Goal: Use online tool/utility

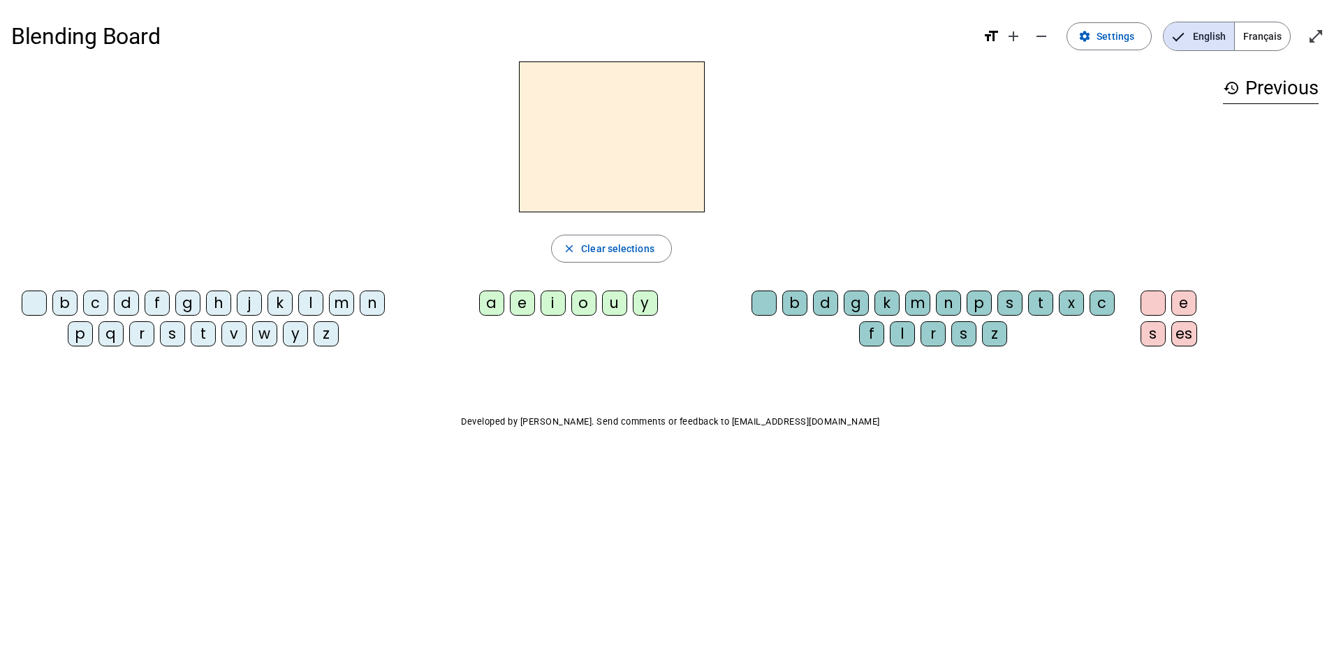
click at [311, 304] on div "l" at bounding box center [310, 302] width 25 height 25
click at [497, 313] on div "a" at bounding box center [491, 302] width 25 height 25
click at [1100, 307] on div "c" at bounding box center [1101, 302] width 25 height 25
click at [176, 341] on div "s" at bounding box center [172, 333] width 25 height 25
click at [60, 304] on div "b" at bounding box center [64, 302] width 25 height 25
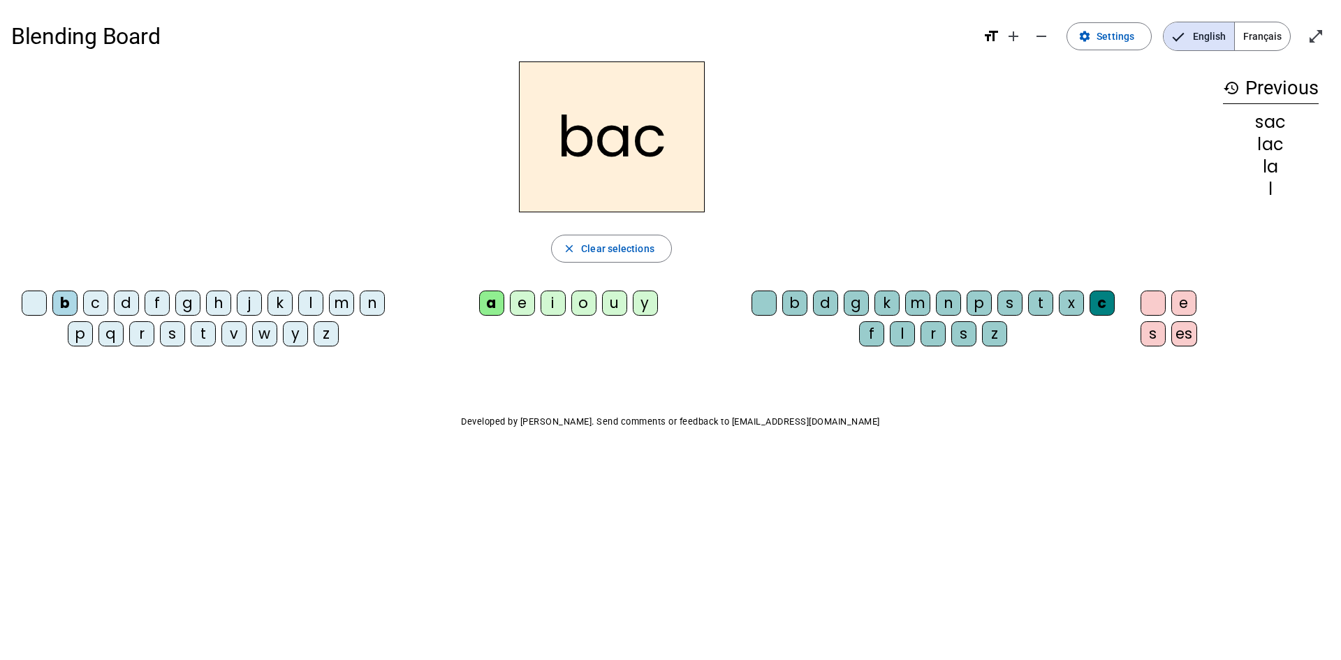
click at [1010, 300] on div "s" at bounding box center [1009, 302] width 25 height 25
drag, startPoint x: 640, startPoint y: 143, endPoint x: 661, endPoint y: 143, distance: 21.6
click at [661, 143] on h2 "bas" at bounding box center [612, 136] width 186 height 151
click at [666, 138] on h2 "bas" at bounding box center [612, 136] width 186 height 151
click at [642, 239] on span "button" at bounding box center [611, 249] width 119 height 34
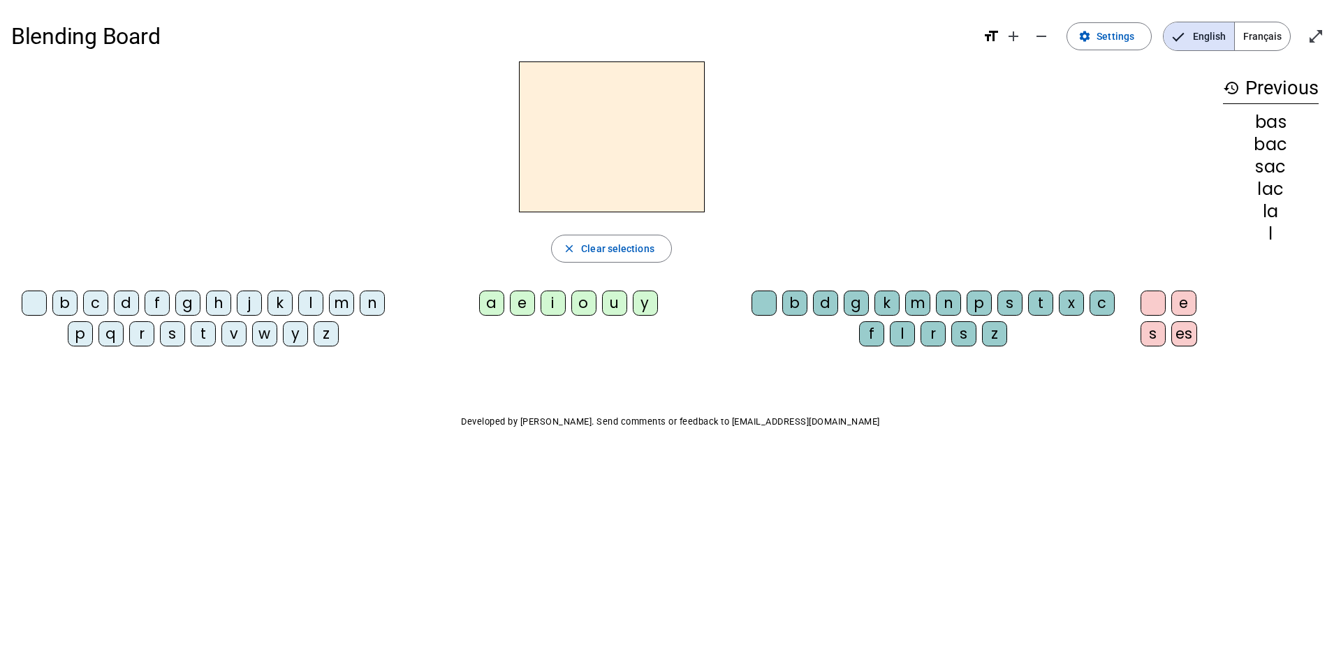
click at [65, 307] on div "b" at bounding box center [64, 302] width 25 height 25
click at [491, 302] on div "a" at bounding box center [491, 302] width 25 height 25
click at [898, 337] on div "l" at bounding box center [902, 333] width 25 height 25
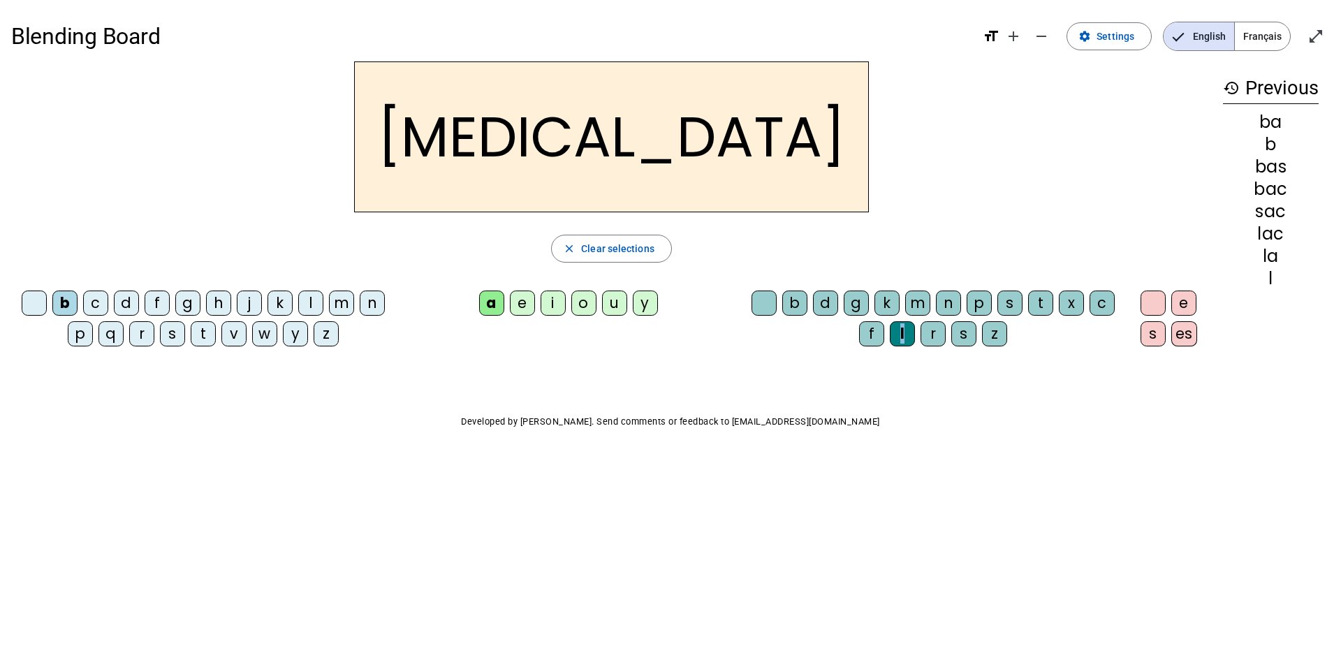
click at [898, 337] on div "l" at bounding box center [902, 333] width 25 height 25
click at [608, 245] on span "Clear selections" at bounding box center [617, 248] width 73 height 17
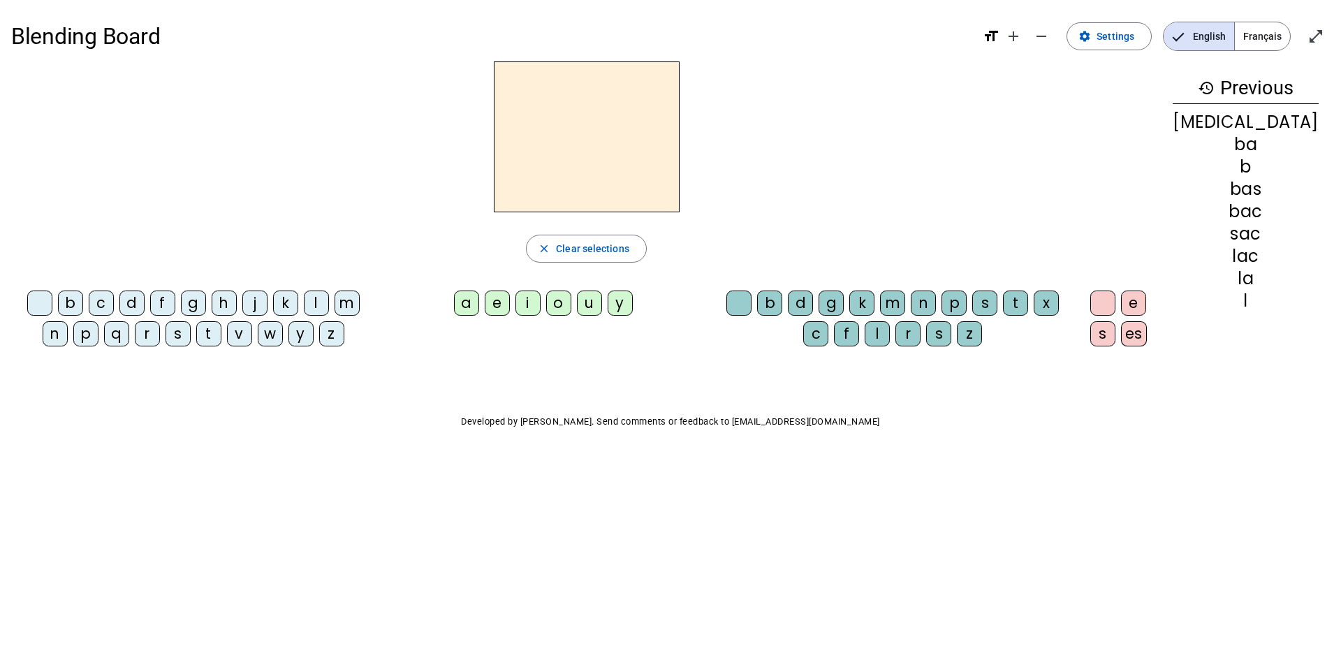
click at [68, 321] on div "n" at bounding box center [55, 333] width 25 height 25
click at [479, 311] on div "a" at bounding box center [466, 302] width 25 height 25
click at [843, 303] on div "g" at bounding box center [830, 302] width 25 height 25
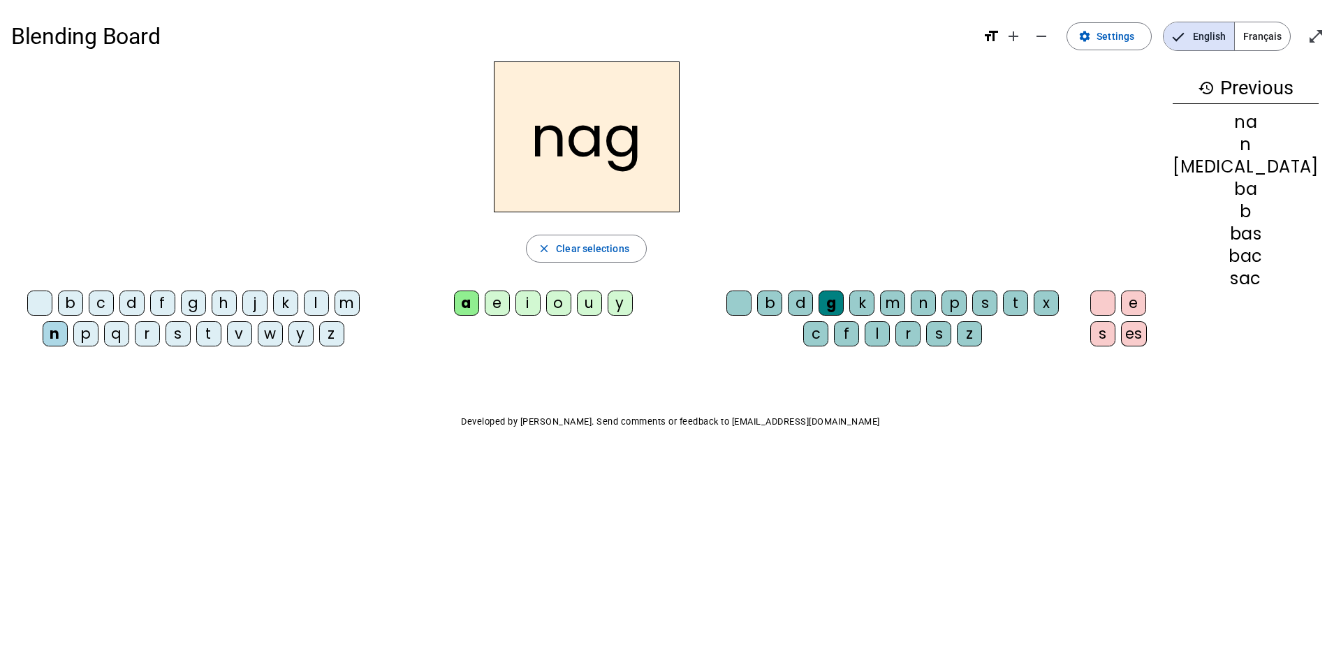
click at [1146, 309] on div "e" at bounding box center [1133, 302] width 25 height 25
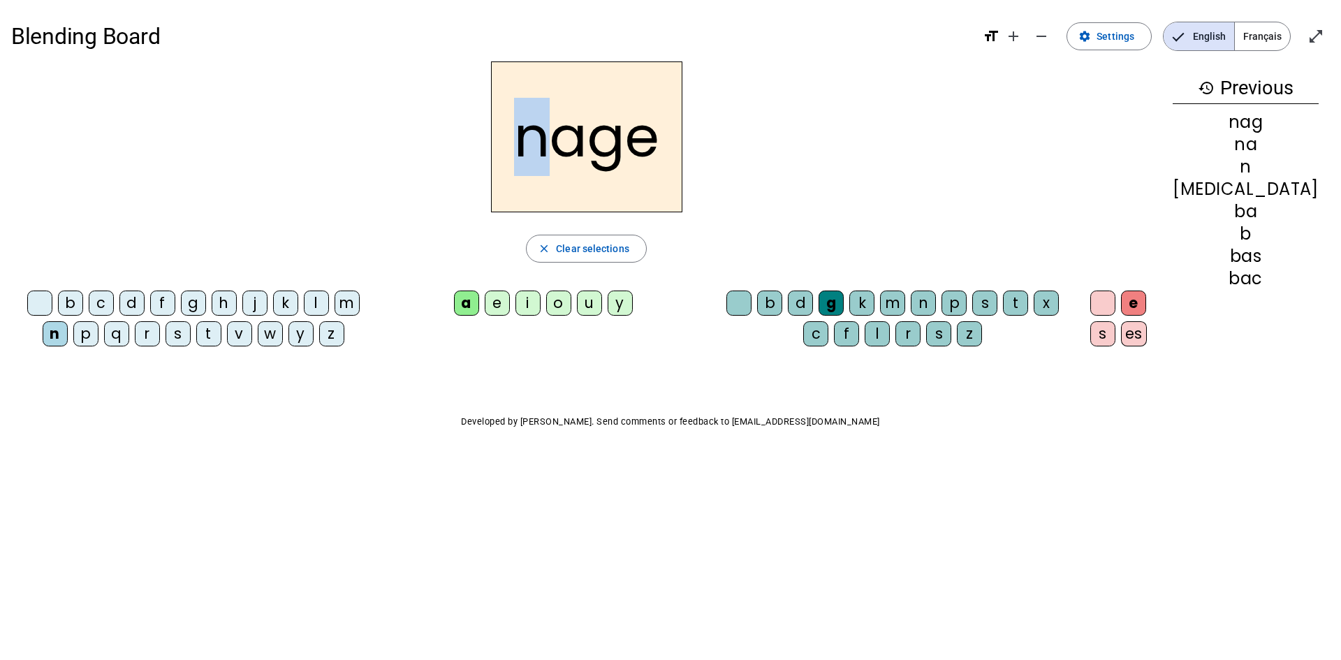
drag, startPoint x: 574, startPoint y: 151, endPoint x: 549, endPoint y: 151, distance: 25.1
click at [549, 151] on h2 "nage" at bounding box center [586, 136] width 191 height 151
click at [87, 329] on div "p" at bounding box center [85, 333] width 25 height 25
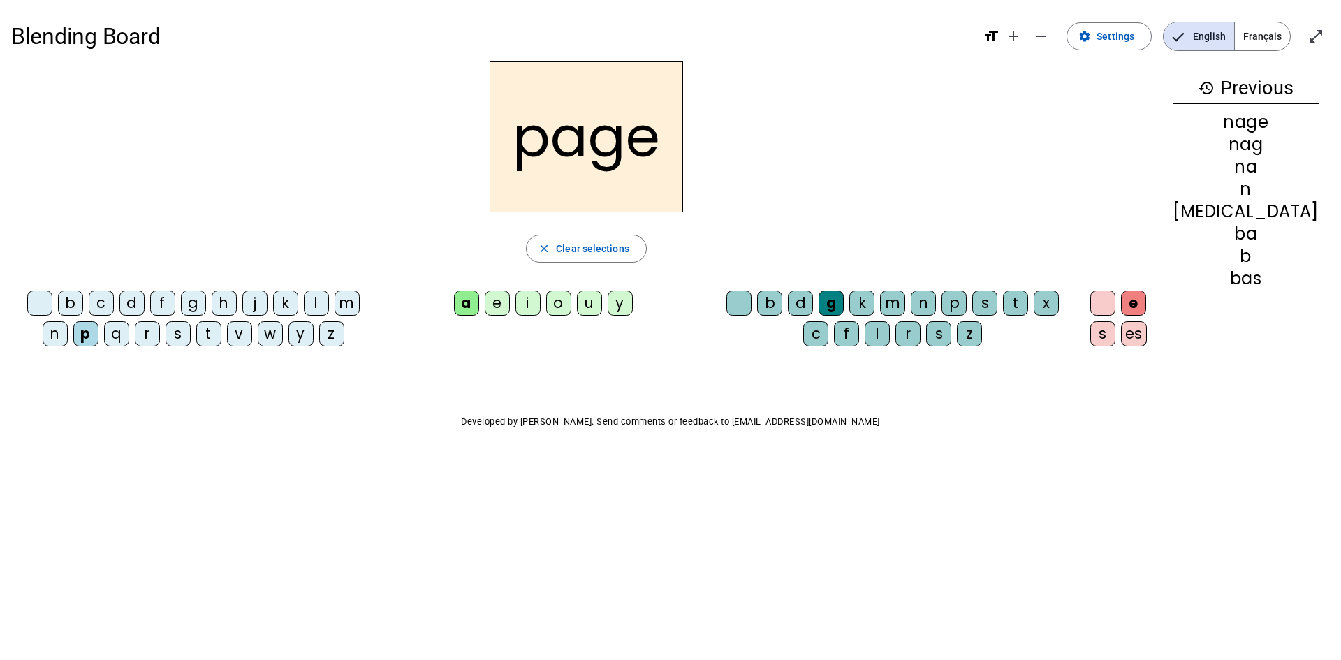
click at [68, 321] on div "n" at bounding box center [55, 333] width 25 height 25
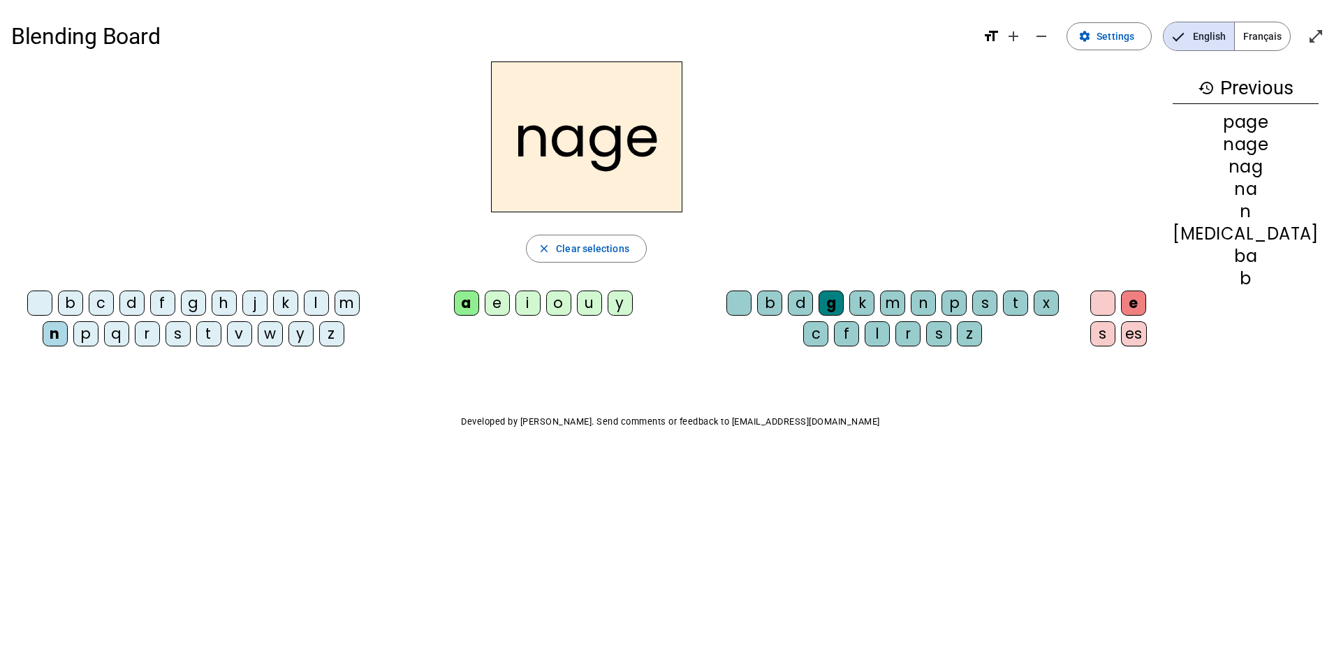
click at [78, 337] on div "p" at bounding box center [85, 333] width 25 height 25
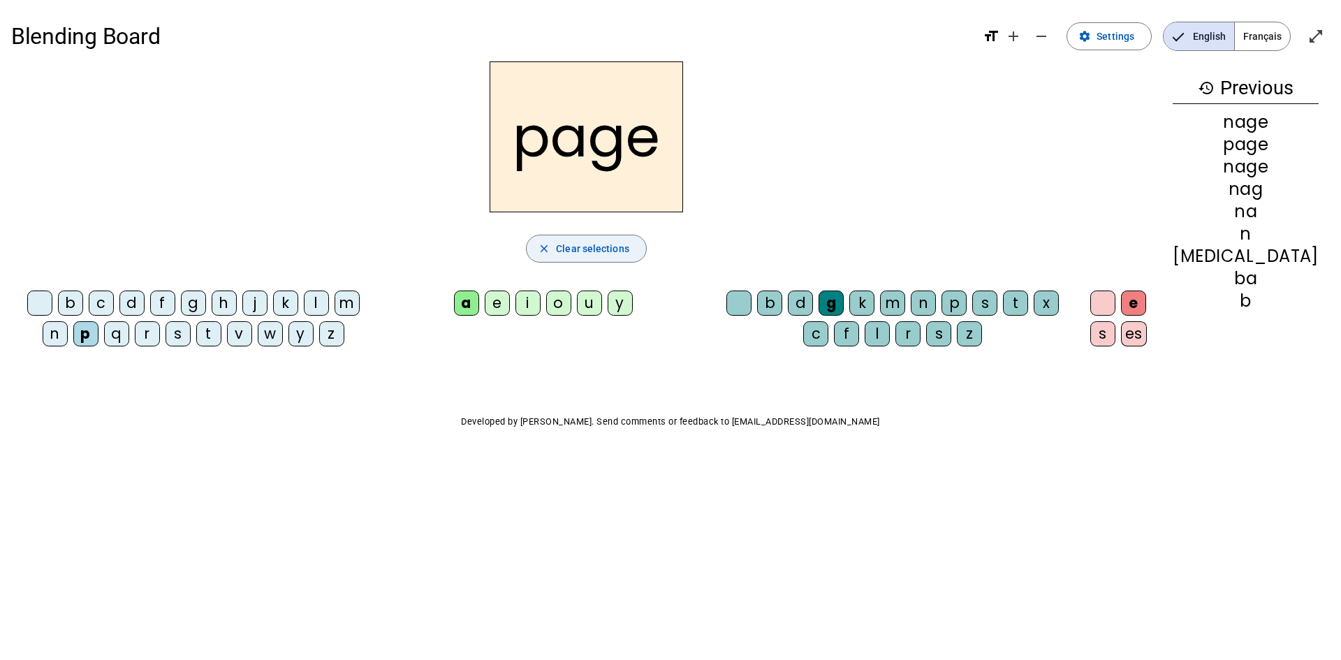
click at [629, 244] on span "Clear selections" at bounding box center [592, 248] width 73 height 17
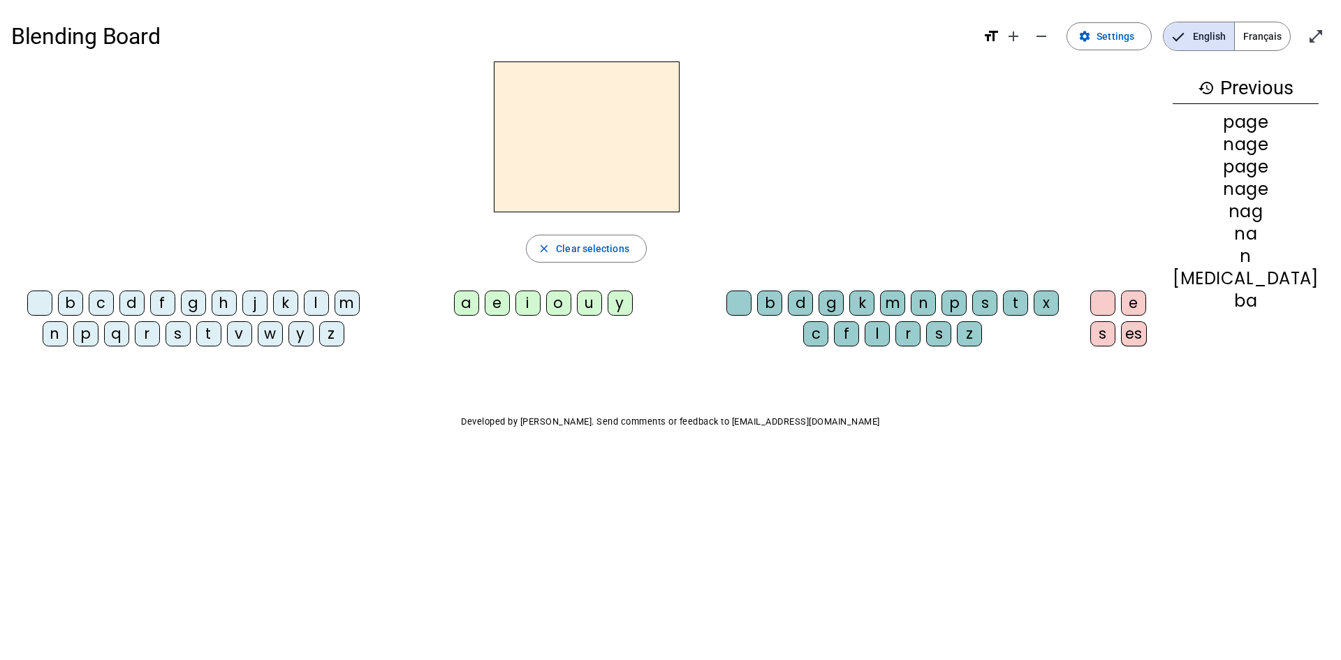
click at [310, 297] on div "l" at bounding box center [316, 302] width 25 height 25
click at [479, 307] on div "a" at bounding box center [466, 302] width 25 height 25
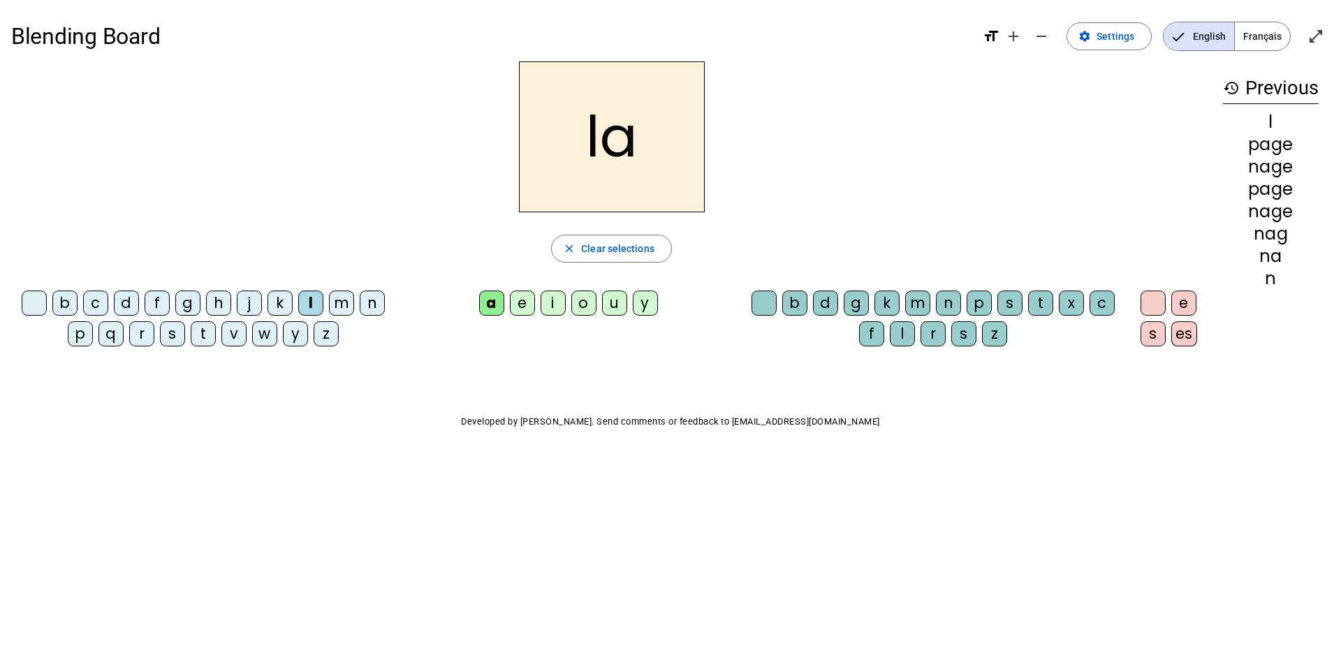
click at [919, 304] on div "m" at bounding box center [917, 302] width 25 height 25
click at [1155, 302] on div at bounding box center [1152, 302] width 25 height 25
click at [1154, 305] on div at bounding box center [1152, 302] width 25 height 25
click at [597, 267] on div "[PERSON_NAME] close Clear selections b c d f g h j k l m n p q r s t v w y z a …" at bounding box center [611, 209] width 1200 height 296
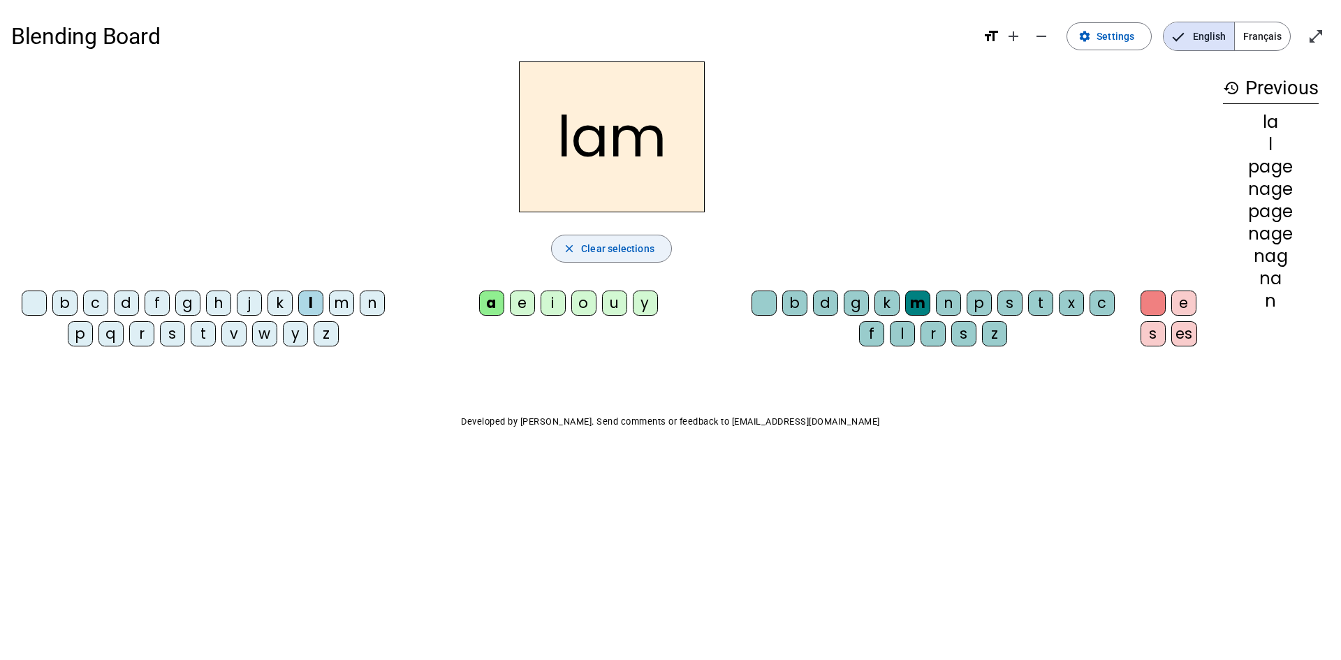
click at [606, 251] on span "Clear selections" at bounding box center [617, 248] width 73 height 17
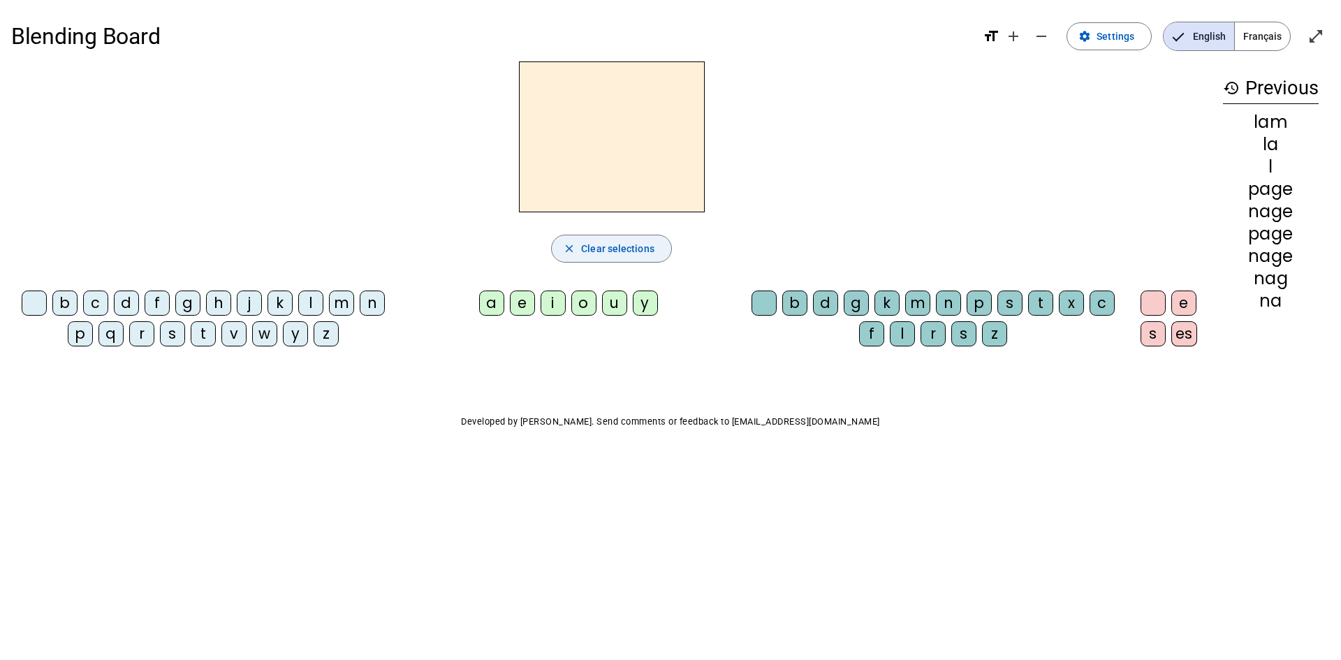
click at [618, 252] on span "Clear selections" at bounding box center [617, 248] width 73 height 17
click at [226, 222] on div "close Clear selections b c d f g h j k l m n p q r s t v w y z a e i o u y b d …" at bounding box center [611, 209] width 1200 height 296
click at [313, 146] on div at bounding box center [611, 136] width 1200 height 151
